Goal: Task Accomplishment & Management: Use online tool/utility

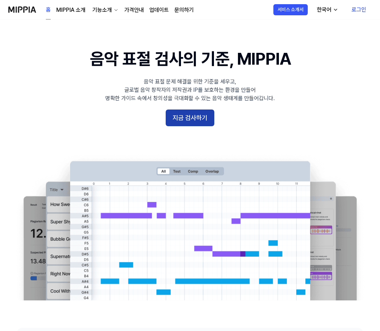
click at [199, 123] on button "지금 검사하기" at bounding box center [190, 117] width 49 height 17
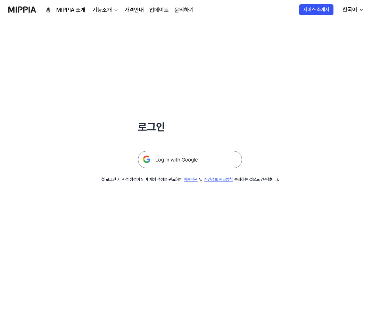
click at [197, 159] on img at bounding box center [190, 159] width 104 height 17
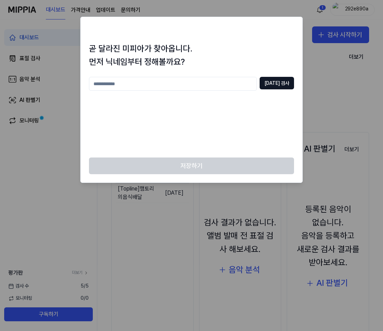
click at [216, 87] on input "text" at bounding box center [173, 84] width 168 height 14
type input "*"
type input "***"
click at [273, 79] on button "[DATE] 검사" at bounding box center [277, 83] width 34 height 13
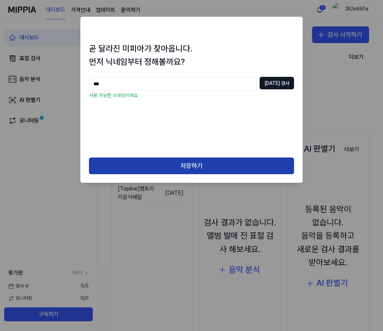
click at [168, 161] on button "저장하기" at bounding box center [191, 165] width 205 height 17
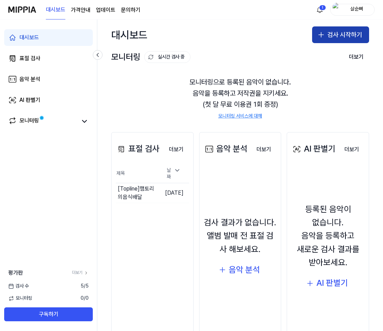
click at [333, 35] on button "검사 시작하기" at bounding box center [340, 34] width 57 height 17
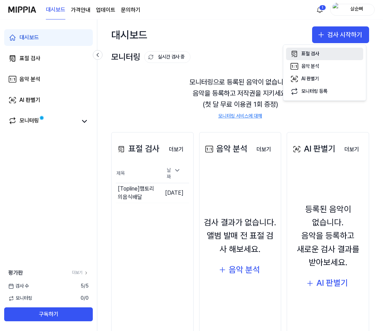
click at [334, 54] on button "표절 검사" at bounding box center [324, 54] width 77 height 13
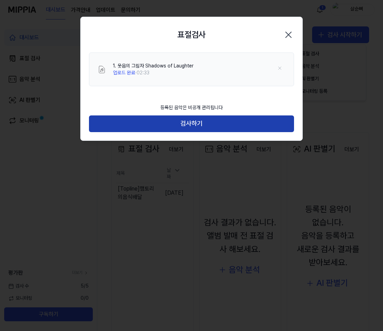
click at [219, 121] on button "검사하기" at bounding box center [191, 123] width 205 height 17
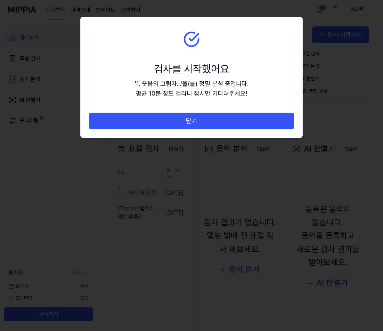
click at [260, 73] on section "검사를 시작했어요 ' 1. 웃음의 그림자... ' 을(를) 정밀 분석 중입니다. 평균 10분 정도 걸리니 잠시만 기다려주세요!" at bounding box center [192, 65] width 222 height 96
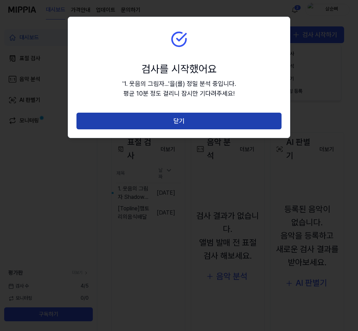
click at [211, 117] on button "닫기" at bounding box center [178, 121] width 205 height 17
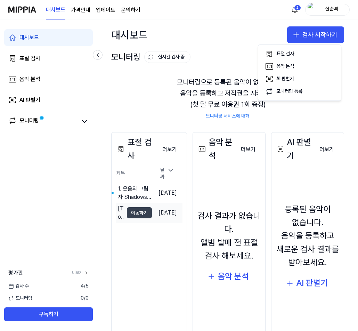
click at [140, 211] on button "이동하기" at bounding box center [139, 212] width 25 height 11
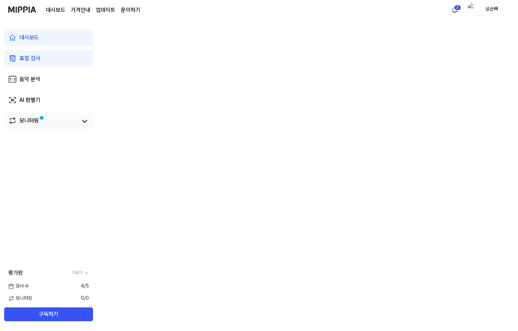
click at [61, 119] on link "모니터링" at bounding box center [42, 121] width 69 height 10
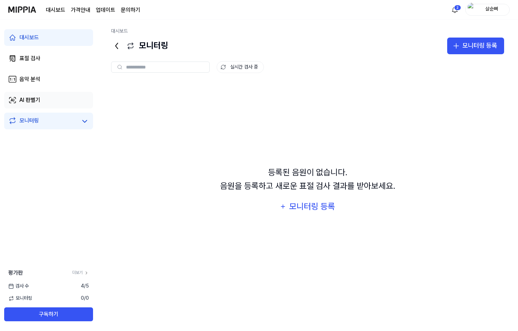
click at [68, 100] on link "AI 판별기" at bounding box center [48, 100] width 89 height 17
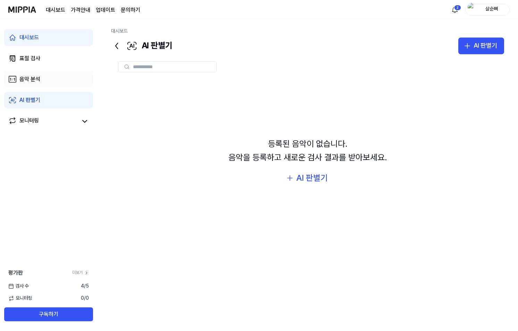
click at [68, 84] on link "음악 분석" at bounding box center [48, 79] width 89 height 17
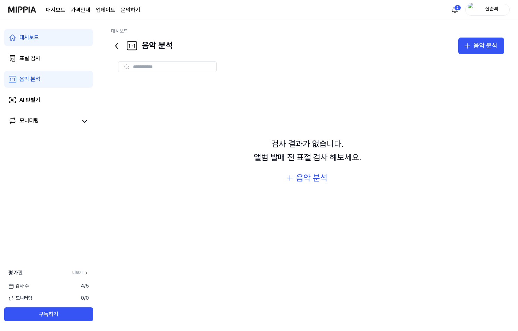
click at [60, 67] on div "대시보드 표절 검사 음악 분석 AI 판별기 모니터링" at bounding box center [48, 79] width 97 height 120
click at [62, 60] on link "표절 검사" at bounding box center [48, 58] width 89 height 17
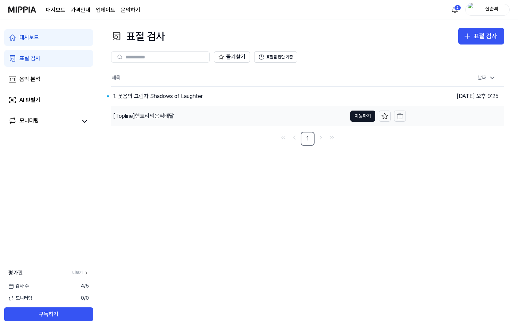
click at [152, 113] on div "[Topline] 햄토리의음식배달" at bounding box center [143, 116] width 61 height 8
click at [152, 113] on div "[Topline] 햄토리의음식배달" at bounding box center [144, 116] width 63 height 8
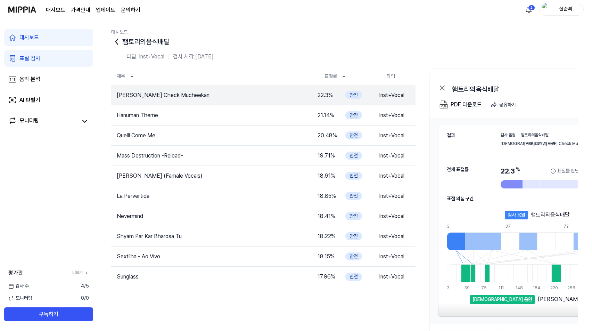
click at [116, 40] on icon at bounding box center [117, 42] width 2 height 6
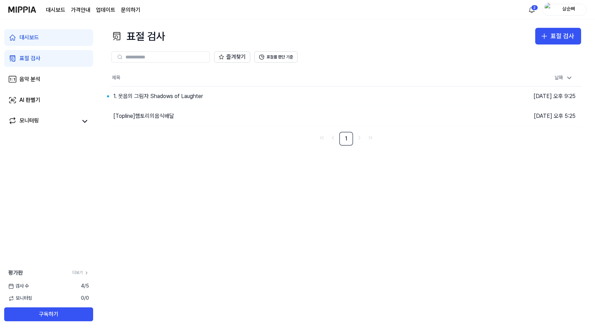
click at [364, 170] on div "표절 검사 표절 검사 표절 검사 음악 분석 AI 판별기 즐겨찾기 표절률 판단 기준 제목 날짜 1. 웃음의 그림자 Shadows of Laugh…" at bounding box center [346, 174] width 498 height 311
click at [50, 312] on button "구독하기" at bounding box center [48, 314] width 89 height 14
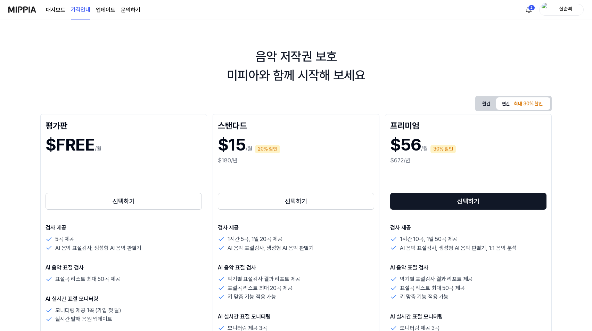
click at [235, 89] on div "음악 저작권 보호 미피아와 함께 시작해 보세요 월간 연간 최대 30% 할인 평가판 $FREE /월 선택하기 검사 제공 5곡 제공 AI 음악 표…" at bounding box center [296, 174] width 592 height 311
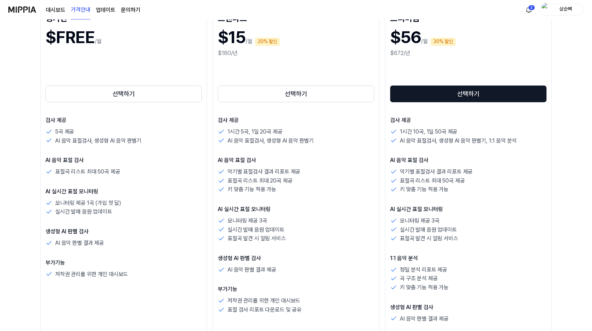
scroll to position [35, 0]
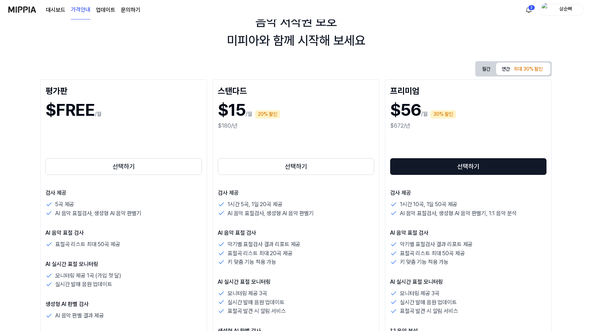
click at [203, 62] on div "월간 연간 최대 30% 할인 평가판 $FREE /월 선택하기 검사 제공 5곡 제공 AI 음악 표절검사, 생성형 AI 음악 판별기 AI 음악 표…" at bounding box center [295, 255] width 511 height 389
drag, startPoint x: 259, startPoint y: 35, endPoint x: 356, endPoint y: 38, distance: 97.0
click at [339, 36] on div "음악 저작권 보호 미피아와 함께 시작해 보세요" at bounding box center [296, 32] width 592 height 38
click at [356, 38] on div "음악 저작권 보호 미피아와 함께 시작해 보세요" at bounding box center [296, 32] width 592 height 38
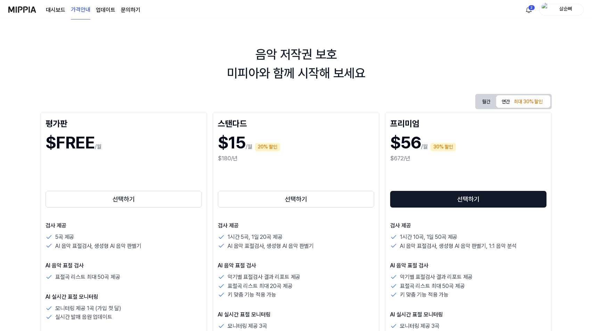
scroll to position [0, 0]
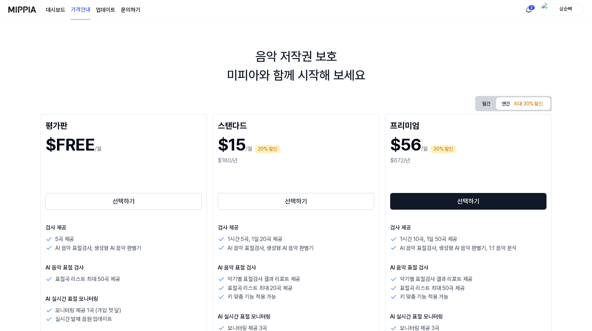
click at [56, 10] on link "대시보드" at bounding box center [55, 10] width 19 height 8
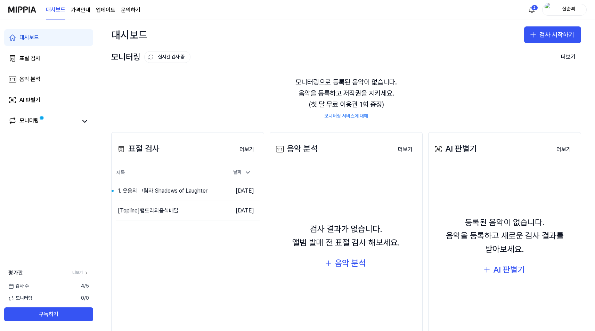
click at [98, 13] on link "업데이트" at bounding box center [105, 10] width 19 height 8
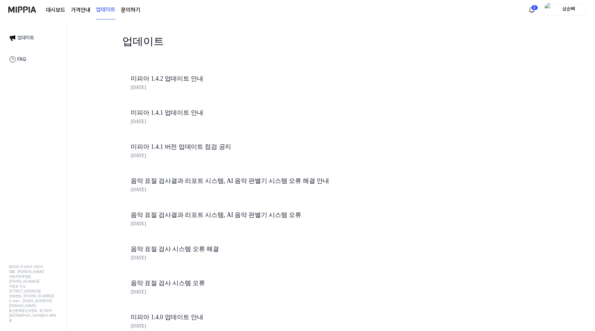
click at [130, 13] on link "문의하기" at bounding box center [130, 10] width 19 height 8
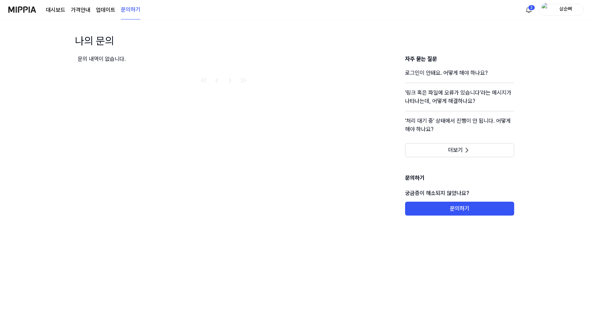
click at [96, 14] on link "업데이트" at bounding box center [105, 10] width 19 height 8
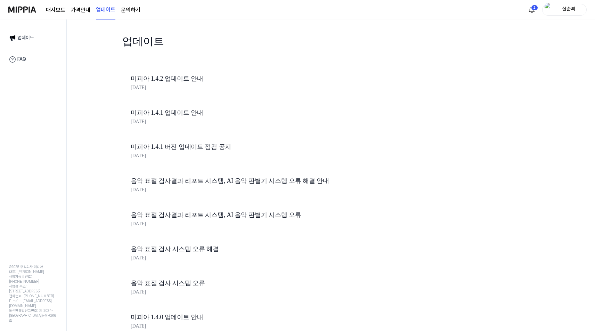
click at [72, 10] on page\) "가격안내" at bounding box center [80, 10] width 19 height 8
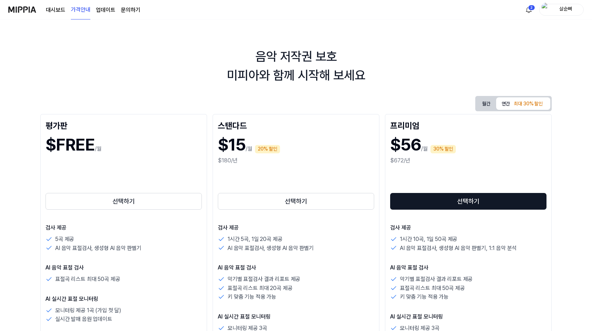
click at [58, 10] on link "대시보드" at bounding box center [55, 10] width 19 height 8
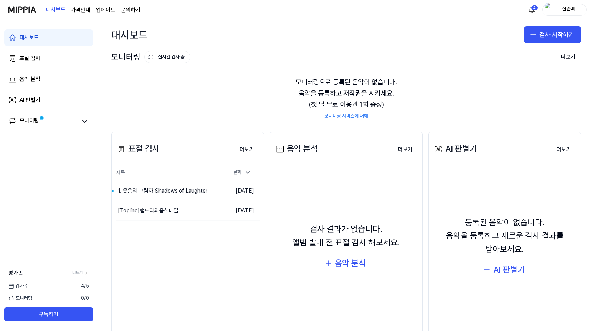
click at [24, 11] on img at bounding box center [22, 9] width 28 height 19
click at [383, 48] on div "대시보드 검사 시작하기" at bounding box center [346, 34] width 498 height 31
click at [199, 191] on button "이동하기" at bounding box center [211, 190] width 25 height 11
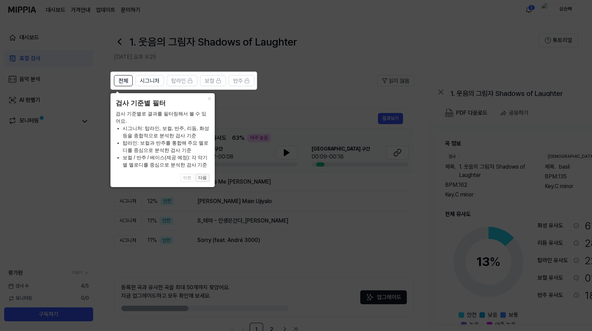
click at [202, 178] on button "다음" at bounding box center [203, 178] width 14 height 8
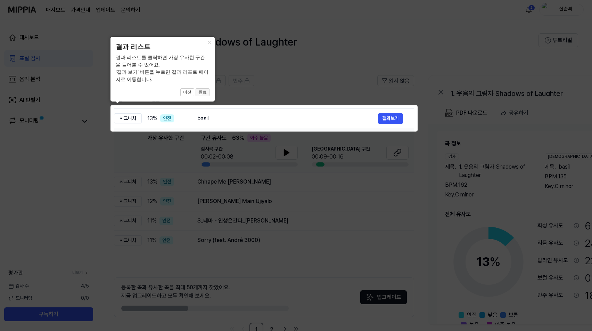
click at [199, 91] on button "완료" at bounding box center [203, 92] width 14 height 8
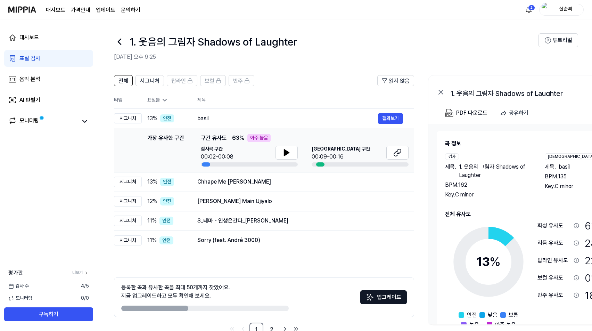
click at [311, 95] on th "제목" at bounding box center [305, 100] width 217 height 17
click at [289, 156] on icon at bounding box center [286, 152] width 8 height 8
click at [339, 159] on div "00:09-00:16" at bounding box center [341, 157] width 58 height 8
click at [317, 163] on div at bounding box center [320, 164] width 8 height 4
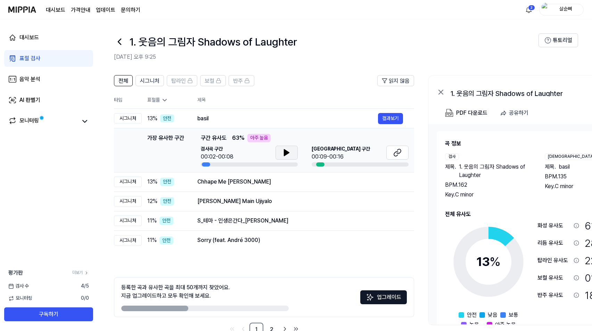
click at [320, 164] on div at bounding box center [320, 164] width 8 height 4
click at [322, 165] on div at bounding box center [320, 164] width 8 height 4
drag, startPoint x: 324, startPoint y: 165, endPoint x: 355, endPoint y: 158, distance: 31.5
click at [326, 164] on div at bounding box center [360, 164] width 97 height 4
click at [383, 151] on icon at bounding box center [399, 151] width 4 height 5
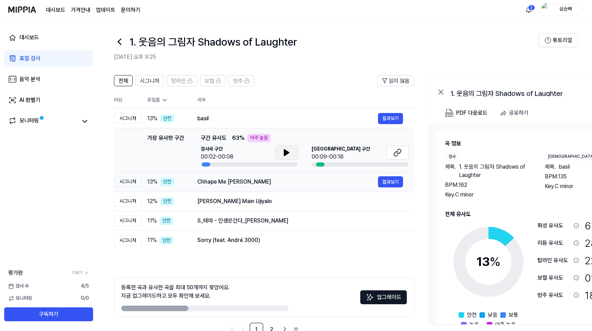
click at [258, 181] on div "Chhape Me [PERSON_NAME]" at bounding box center [287, 182] width 181 height 8
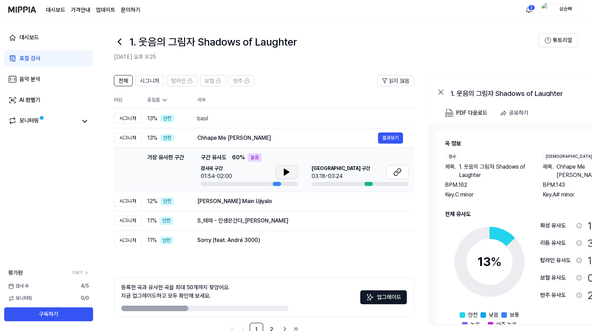
click at [294, 171] on button at bounding box center [287, 172] width 22 height 14
click at [296, 170] on button at bounding box center [287, 172] width 22 height 14
click at [383, 174] on button at bounding box center [397, 172] width 22 height 14
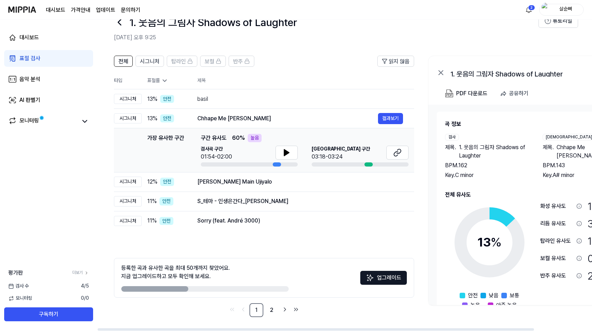
click at [383, 165] on div "BPM. 162" at bounding box center [487, 165] width 84 height 8
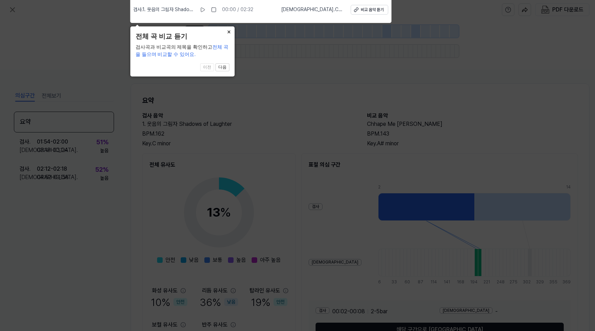
click at [228, 32] on button "×" at bounding box center [228, 31] width 11 height 10
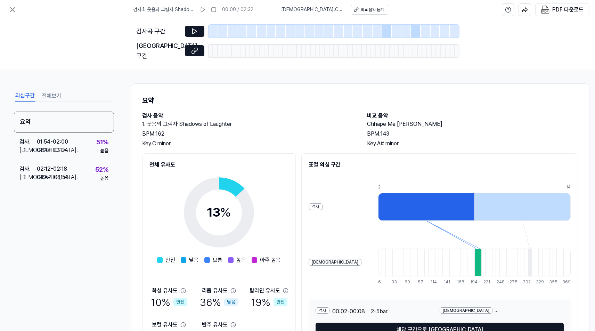
click at [336, 130] on div "BPM. 162" at bounding box center [247, 134] width 211 height 8
drag, startPoint x: 156, startPoint y: 127, endPoint x: 185, endPoint y: 126, distance: 28.5
click at [185, 130] on div "BPM. 162" at bounding box center [247, 134] width 211 height 8
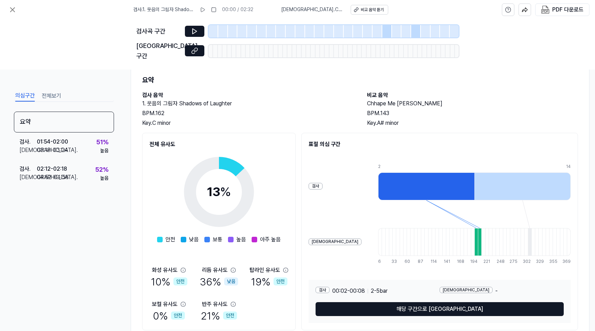
scroll to position [40, 0]
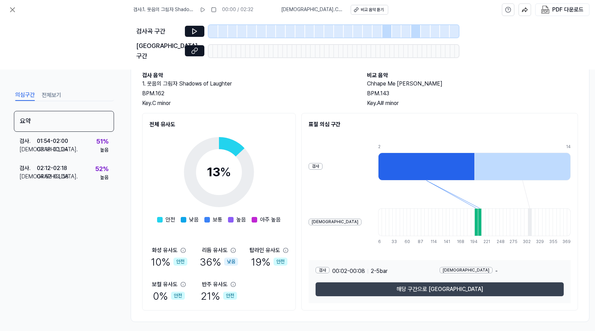
click at [383, 286] on button "해당 구간으로 [GEOGRAPHIC_DATA]" at bounding box center [439, 289] width 248 height 14
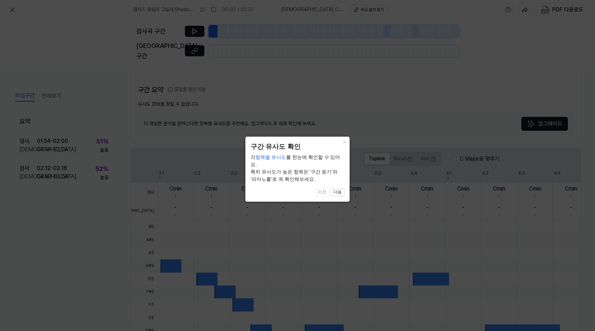
scroll to position [131, 0]
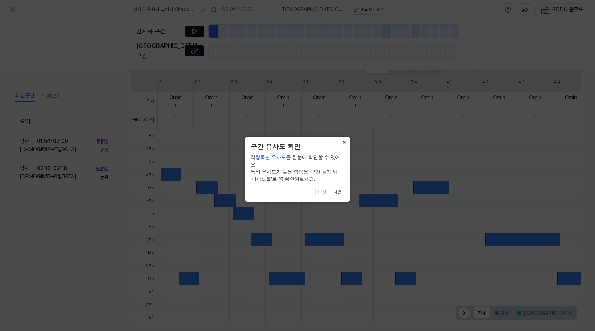
click at [343, 142] on button "×" at bounding box center [343, 142] width 11 height 10
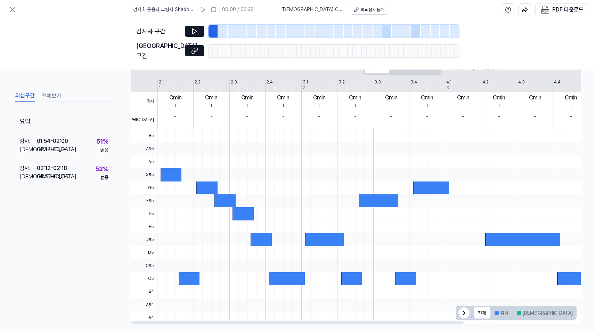
scroll to position [0, 0]
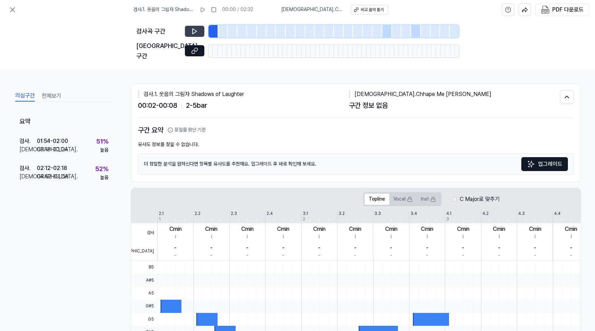
click at [188, 30] on button at bounding box center [194, 31] width 19 height 11
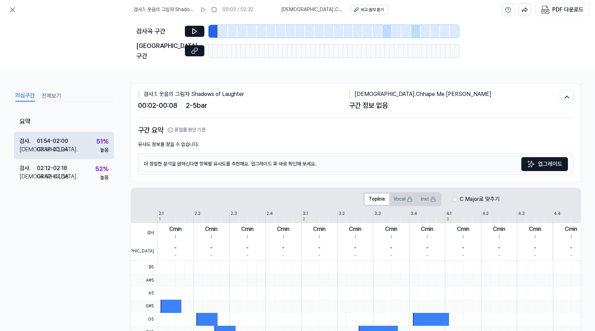
click at [78, 135] on div "검사 . 01:54 - 02:00 비교 . 03:18 - 03:24 51 % 높음" at bounding box center [64, 145] width 100 height 27
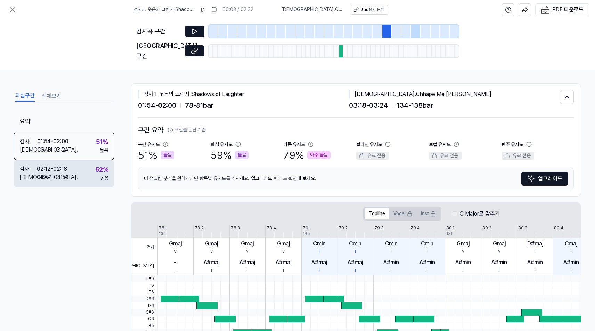
click at [84, 168] on div "검사 . 02:12 - 02:18 비교 . 04:52 - 04:58 52 % 높음" at bounding box center [64, 173] width 100 height 27
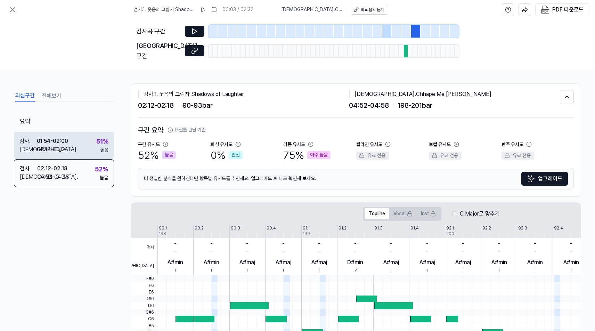
click at [83, 134] on div "검사 . 01:54 - 02:00 비교 . 03:18 - 03:24 51 % 높음" at bounding box center [64, 145] width 100 height 27
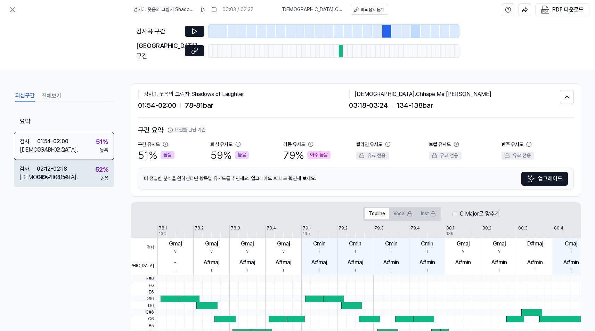
click at [80, 163] on div "검사 . 02:12 - 02:18 비교 . 04:52 - 04:58 52 % 높음" at bounding box center [64, 173] width 100 height 27
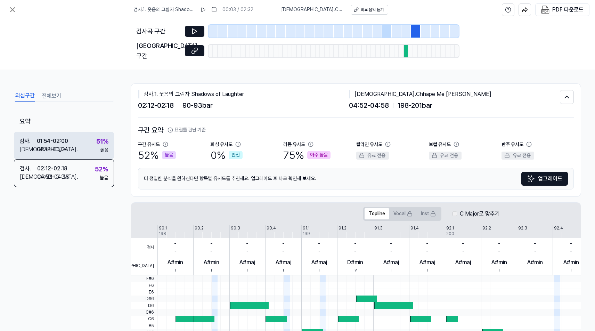
click at [83, 139] on div "검사 . 01:54 - 02:00 비교 . 03:18 - 03:24 51 % 높음" at bounding box center [64, 145] width 100 height 27
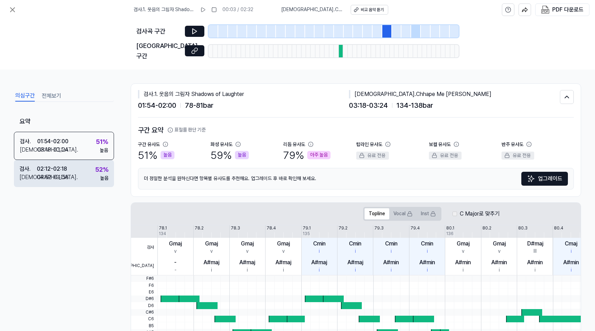
click at [86, 164] on div "검사 . 02:12 - 02:18 비교 . 04:52 - 04:58 52 % 높음" at bounding box center [64, 173] width 100 height 27
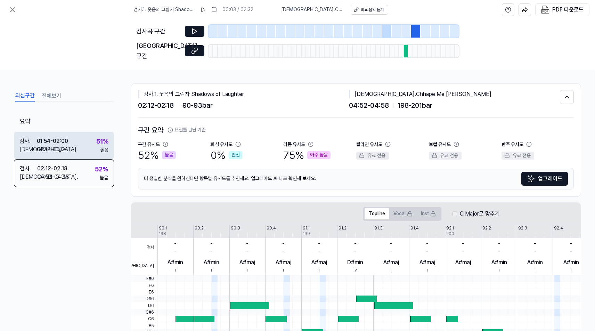
click at [95, 137] on div "검사 . 01:54 - 02:00 비교 . 03:18 - 03:24 51 % 높음" at bounding box center [64, 145] width 100 height 27
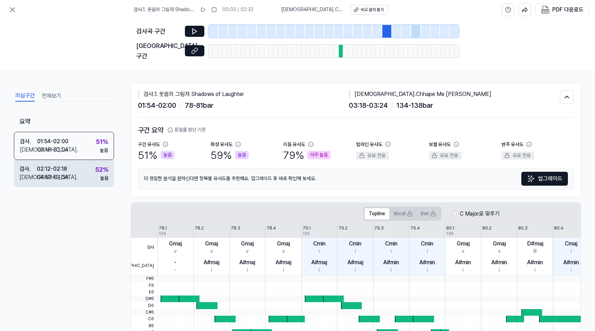
click at [91, 165] on div "검사 . 02:12 - 02:18 비교 . 04:52 - 04:58 52 % 높음" at bounding box center [64, 173] width 100 height 27
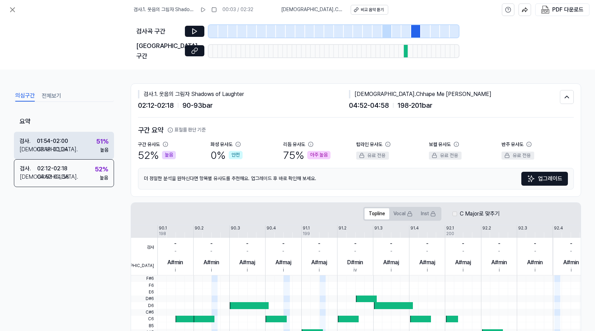
click at [90, 137] on div "검사 . 01:54 - 02:00 비교 . 03:18 - 03:24 51 % 높음" at bounding box center [64, 145] width 100 height 27
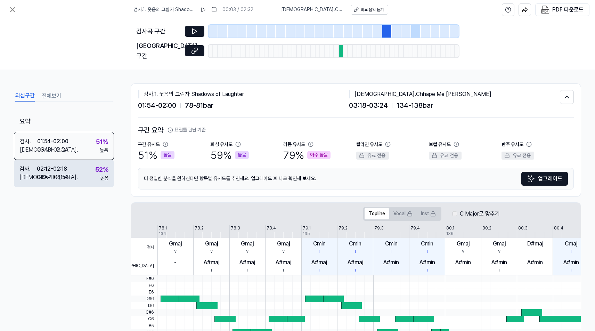
click at [88, 162] on div "검사 . 02:12 - 02:18 비교 . 04:52 - 04:58 52 % 높음" at bounding box center [64, 173] width 100 height 27
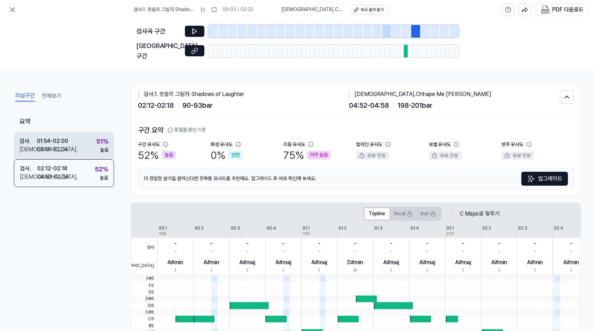
click at [97, 137] on div "51 %" at bounding box center [102, 142] width 12 height 10
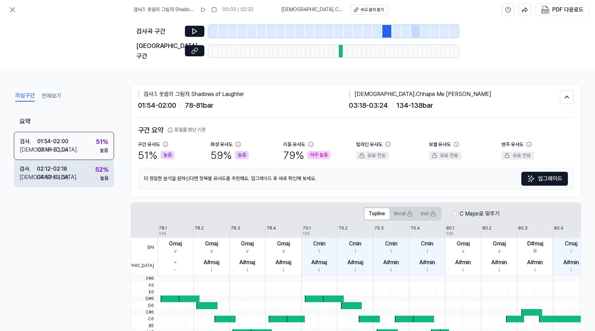
click at [92, 162] on div "검사 . 02:12 - 02:18 비교 . 04:52 - 04:58 52 % 높음" at bounding box center [64, 173] width 100 height 27
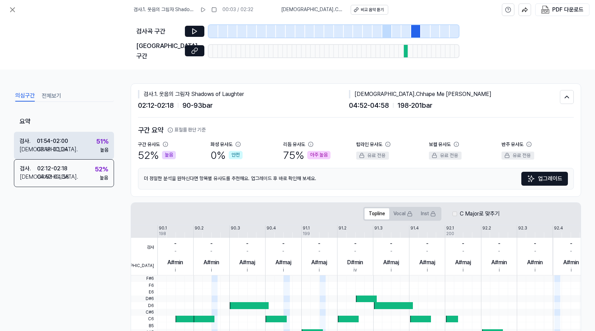
click at [84, 136] on div "검사 . 01:54 - 02:00 비교 . 03:18 - 03:24 51 % 높음" at bounding box center [64, 145] width 100 height 27
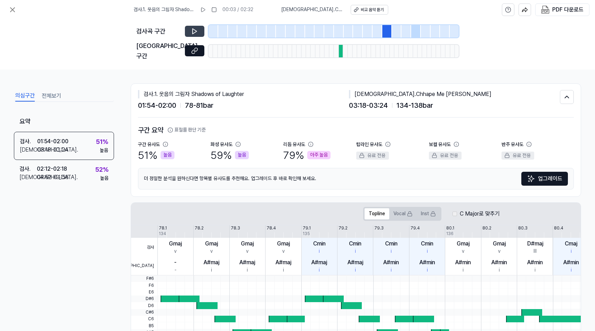
click at [191, 31] on button at bounding box center [194, 31] width 19 height 11
click at [15, 11] on icon at bounding box center [12, 10] width 4 height 4
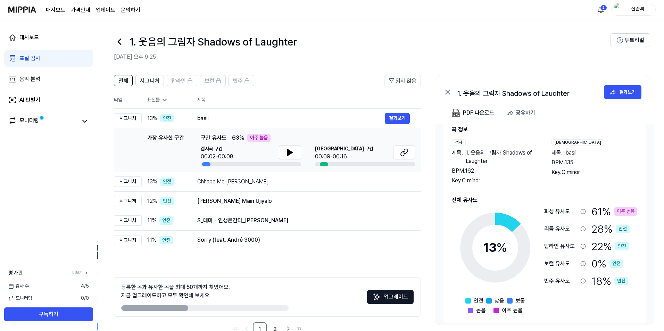
scroll to position [20, 0]
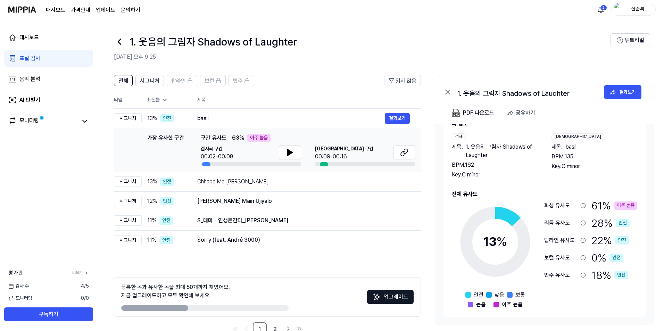
click at [383, 203] on div "화성 유사도" at bounding box center [560, 206] width 33 height 8
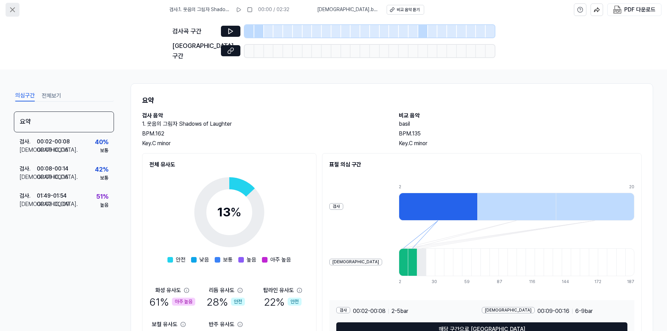
click at [11, 7] on icon at bounding box center [12, 10] width 8 height 8
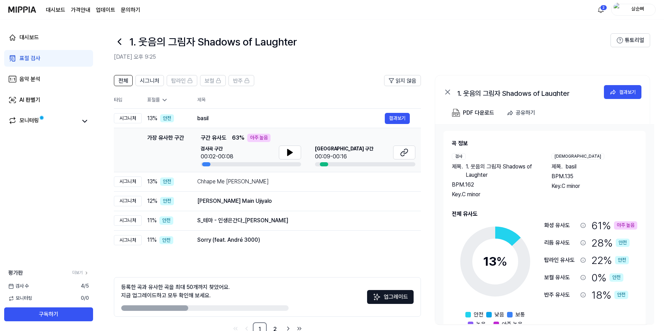
click at [288, 56] on h2 "[DATE] 오후 9:25" at bounding box center [362, 57] width 497 height 8
click at [383, 118] on button "결과보기" at bounding box center [397, 118] width 25 height 11
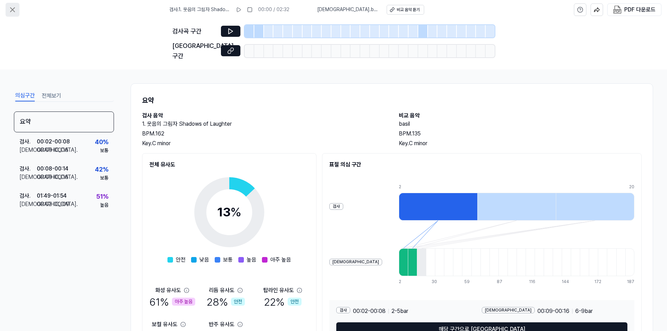
click at [8, 10] on button at bounding box center [13, 10] width 14 height 14
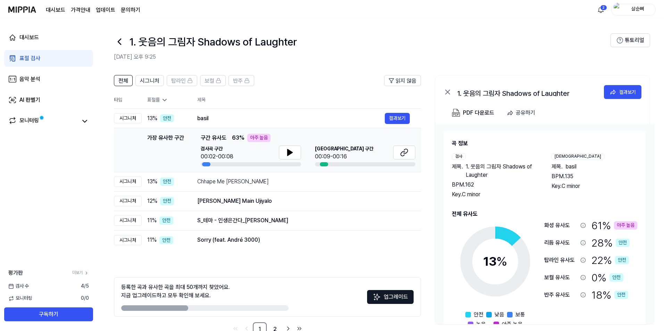
click at [161, 100] on icon at bounding box center [164, 100] width 7 height 7
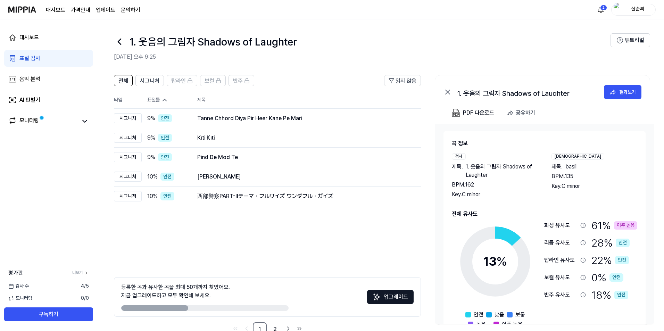
click at [165, 102] on icon at bounding box center [164, 100] width 7 height 7
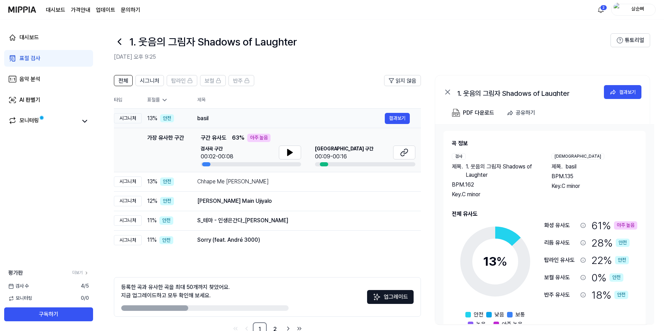
click at [173, 117] on div "안전" at bounding box center [167, 118] width 14 height 8
click at [187, 119] on td "basil 결과보기" at bounding box center [303, 118] width 235 height 19
click at [129, 118] on div "시그니처" at bounding box center [128, 118] width 28 height 10
click at [174, 120] on div "안전" at bounding box center [167, 118] width 14 height 8
click at [383, 120] on div "전체 시그니처 탑라인 보컬 반주 읽지 않음 전체 시그니처 탑라인 보컬 반주 타입 표절률 제목 표절률 읽지 않음 시그니처 13 % 안전 basi…" at bounding box center [380, 209] width 567 height 282
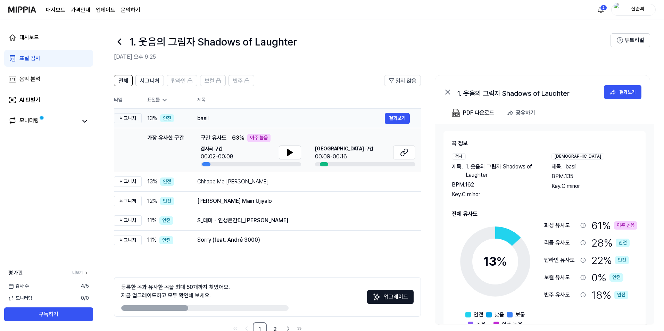
click at [383, 120] on td "basil 결과보기" at bounding box center [303, 118] width 235 height 19
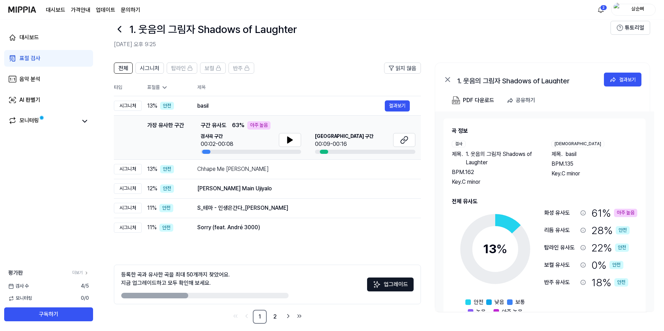
scroll to position [19, 0]
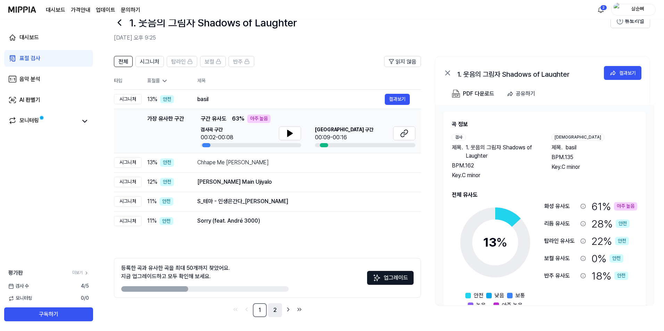
click at [271, 309] on link "2" at bounding box center [275, 310] width 14 height 14
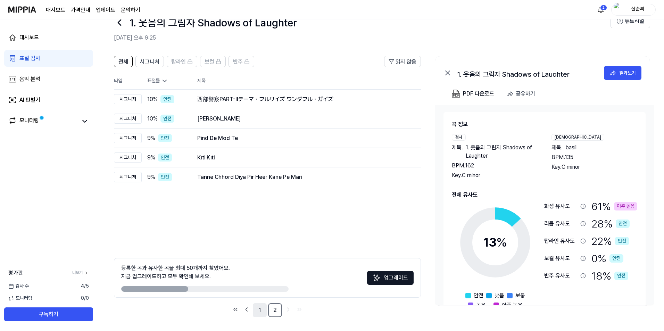
click at [261, 312] on link "1" at bounding box center [260, 310] width 14 height 14
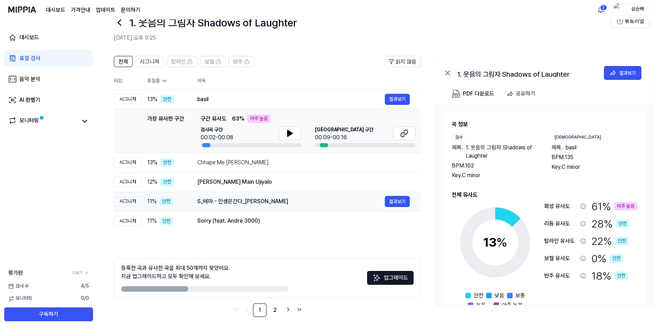
click at [238, 203] on div "S_테마 - 인생은간다_[PERSON_NAME]" at bounding box center [291, 201] width 188 height 8
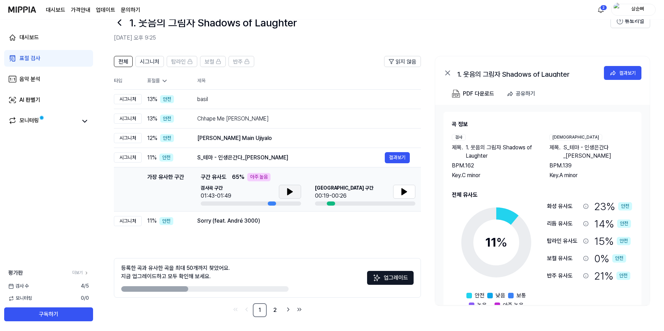
click at [290, 188] on icon at bounding box center [290, 192] width 8 height 8
click at [383, 191] on button at bounding box center [404, 192] width 22 height 14
click at [295, 192] on button at bounding box center [290, 192] width 22 height 14
click at [285, 156] on div "S_테마 - 인생은간다_[PERSON_NAME]" at bounding box center [291, 158] width 188 height 8
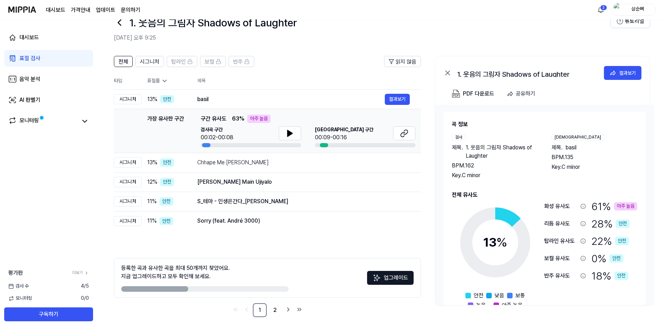
click at [68, 285] on div "검사 [DATE]" at bounding box center [48, 286] width 97 height 7
click at [75, 244] on div "대시보드 표절 검사 음악 분석 AI 판별기 모니터링 평가판 더보기 검사 [DATE] 모니터링 0 / 0 구독하기" at bounding box center [48, 175] width 97 height 312
click at [51, 60] on link "표절 검사" at bounding box center [48, 58] width 89 height 17
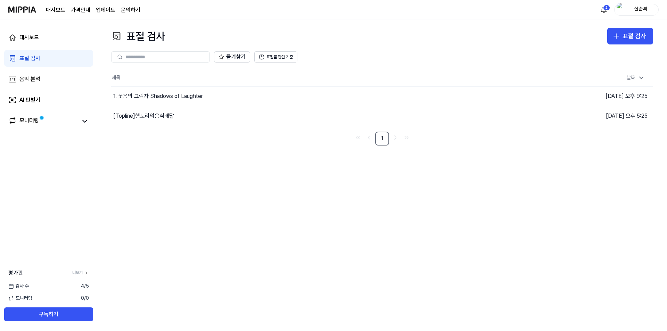
click at [217, 156] on div "표절 검사 표절 검사 표절 검사 음악 분석 AI 판별기 즐겨찾기 표절률 판단 기준 제목 날짜 1. 웃음의 그림자 Shadows of Laugh…" at bounding box center [382, 175] width 570 height 312
